Goal: Use online tool/utility: Utilize a website feature to perform a specific function

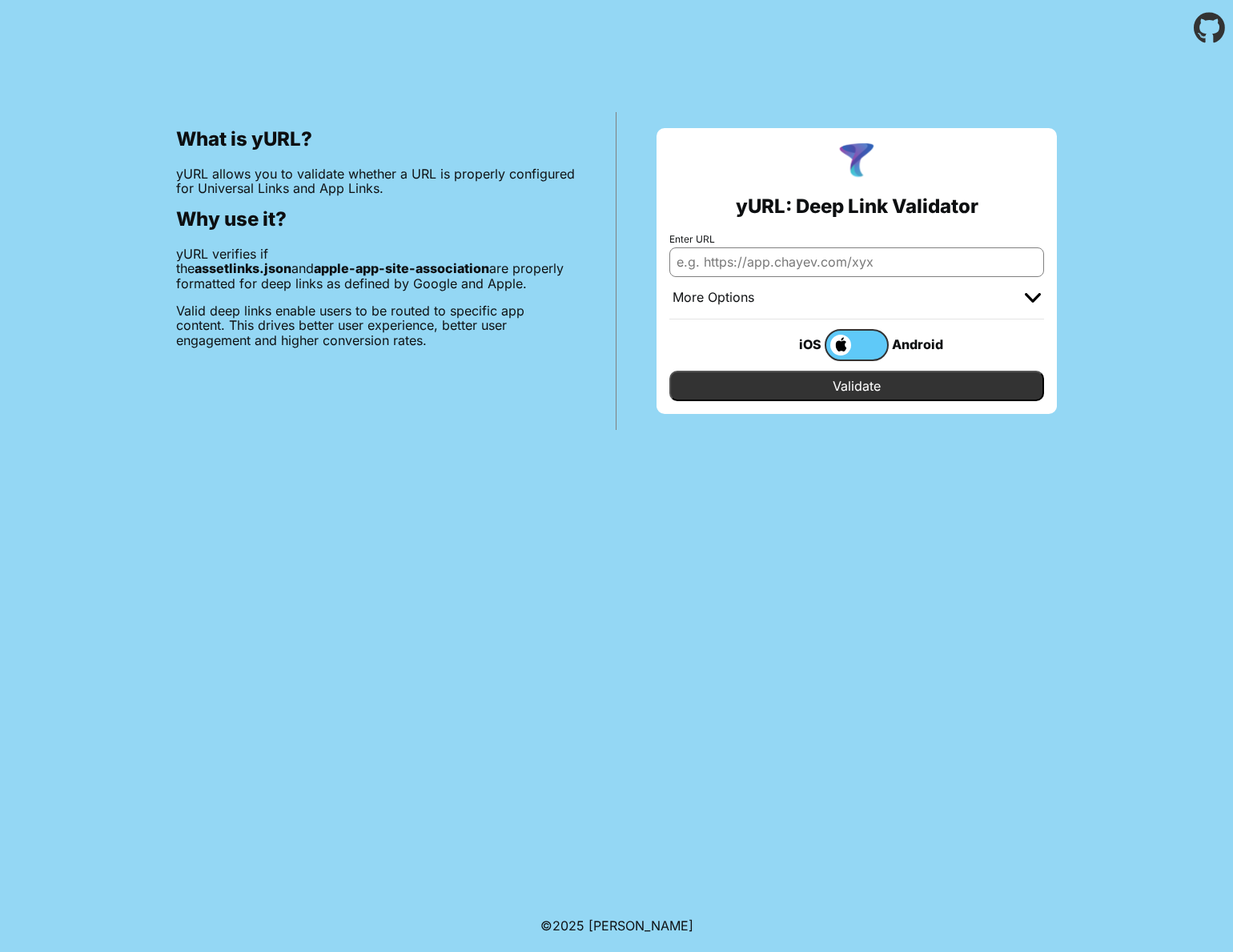
click at [819, 248] on input "Enter URL" at bounding box center [857, 262] width 374 height 29
paste input "apple-app-site-association"
type input "apple-app-site-association"
drag, startPoint x: 849, startPoint y: 235, endPoint x: 410, endPoint y: 205, distance: 440.0
click at [410, 205] on div "What is yURL? yURL allows you to validate whether a URL is properly configured …" at bounding box center [616, 243] width 1233 height 374
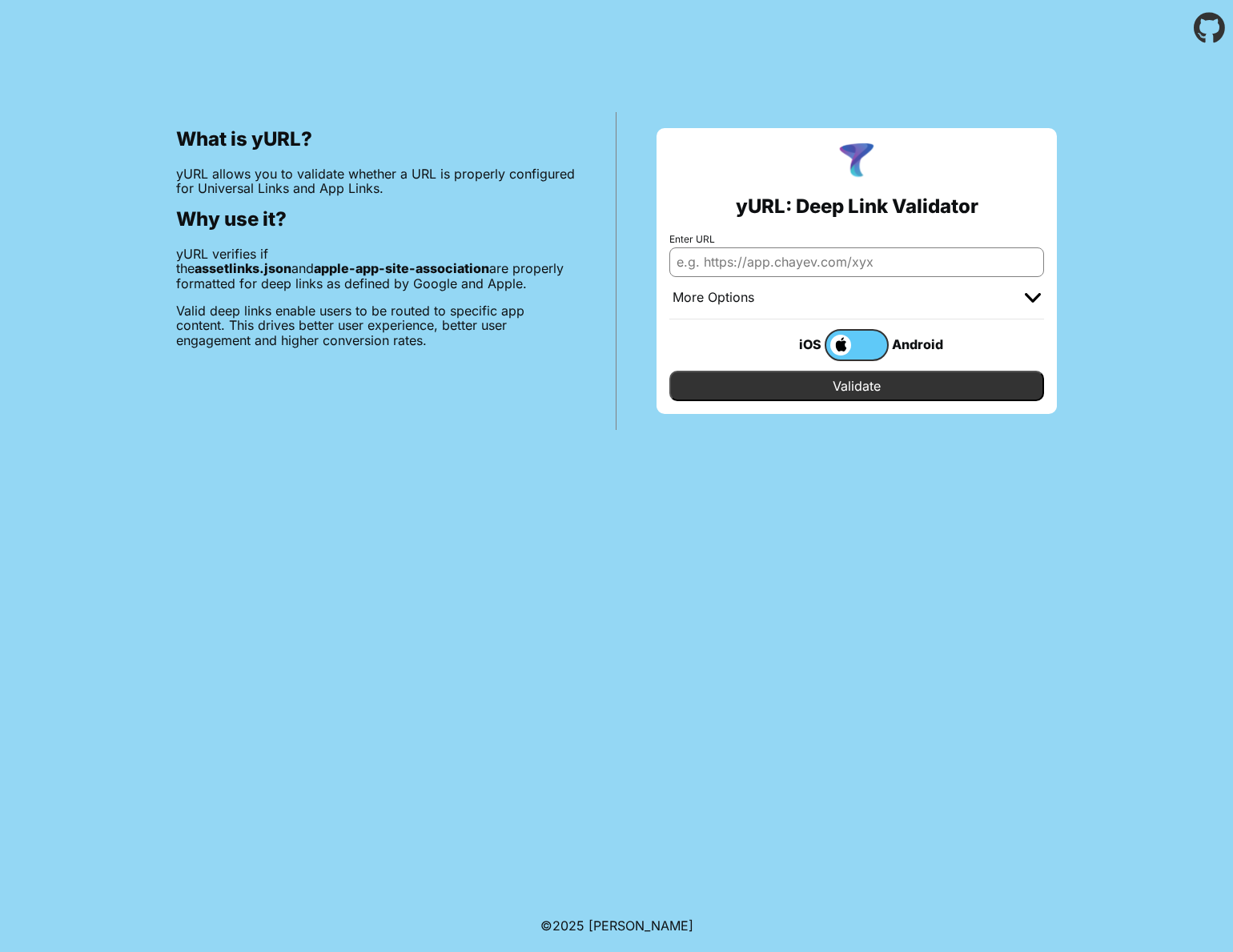
click at [750, 248] on input "Enter URL" at bounding box center [857, 262] width 374 height 29
paste input "[URL][DOMAIN_NAME]"
type input "[URL][DOMAIN_NAME]"
click at [839, 371] on input "Validate" at bounding box center [857, 385] width 374 height 30
